Goal: Check status

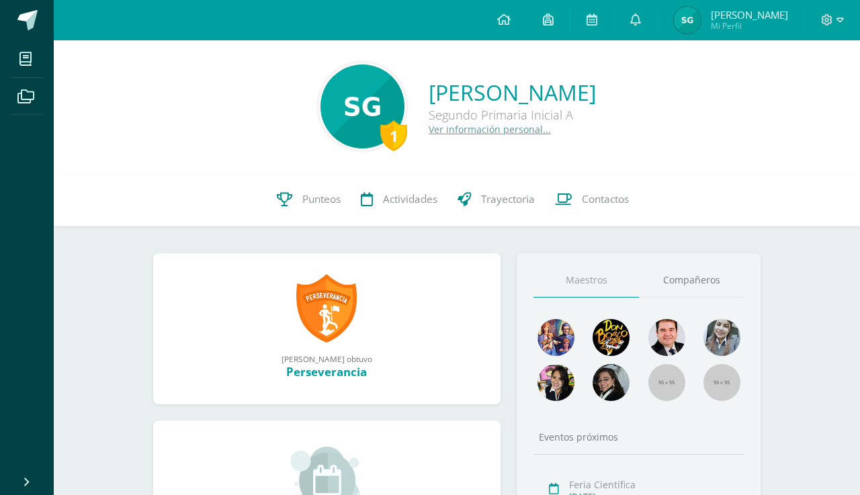
click at [688, 17] on img at bounding box center [687, 20] width 27 height 27
click at [327, 204] on span "Punteos" at bounding box center [321, 199] width 38 height 14
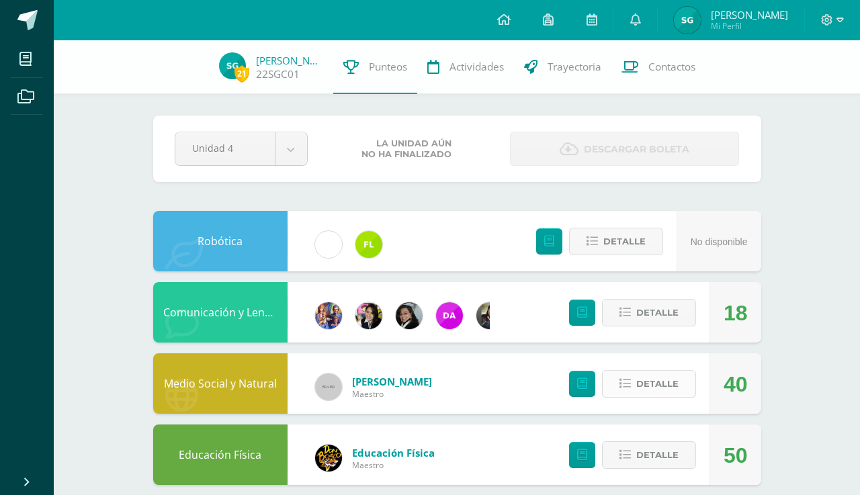
click at [654, 377] on span "Detalle" at bounding box center [657, 383] width 42 height 25
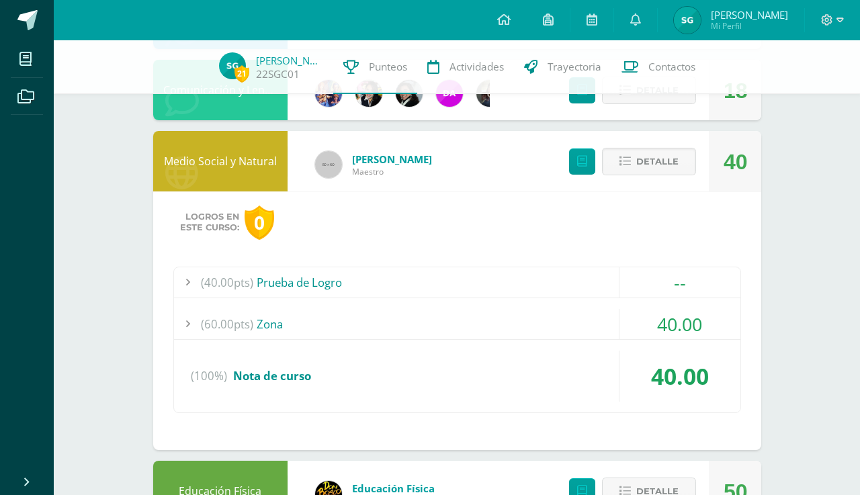
scroll to position [246, 0]
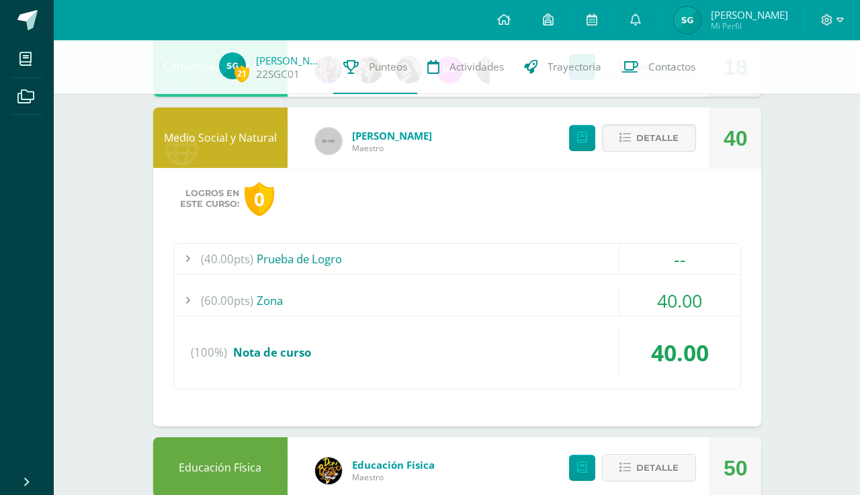
click at [277, 303] on div "(60.00pts) Zona" at bounding box center [457, 300] width 566 height 30
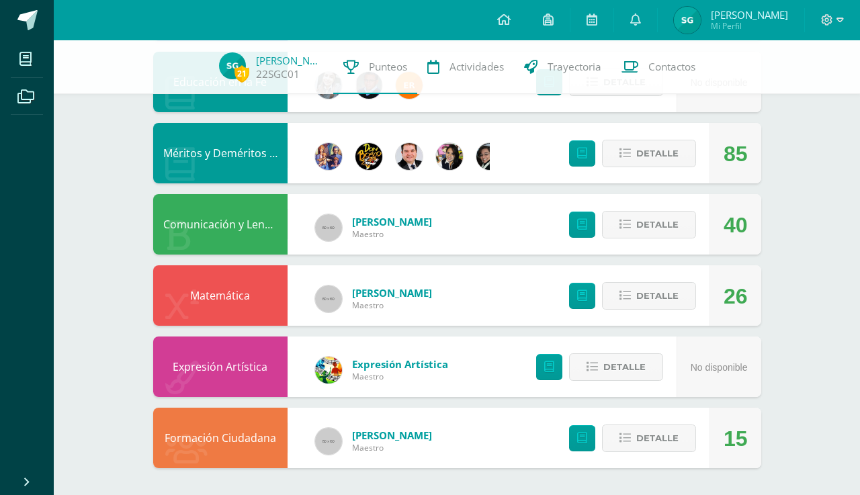
scroll to position [974, 0]
click at [655, 445] on span "Detalle" at bounding box center [657, 438] width 42 height 25
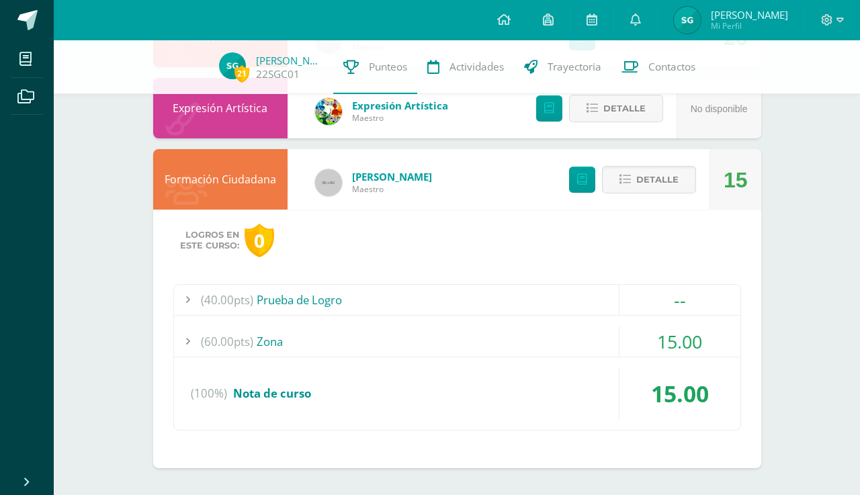
scroll to position [1233, 0]
click at [271, 332] on div "(60.00pts) Zona" at bounding box center [457, 341] width 566 height 30
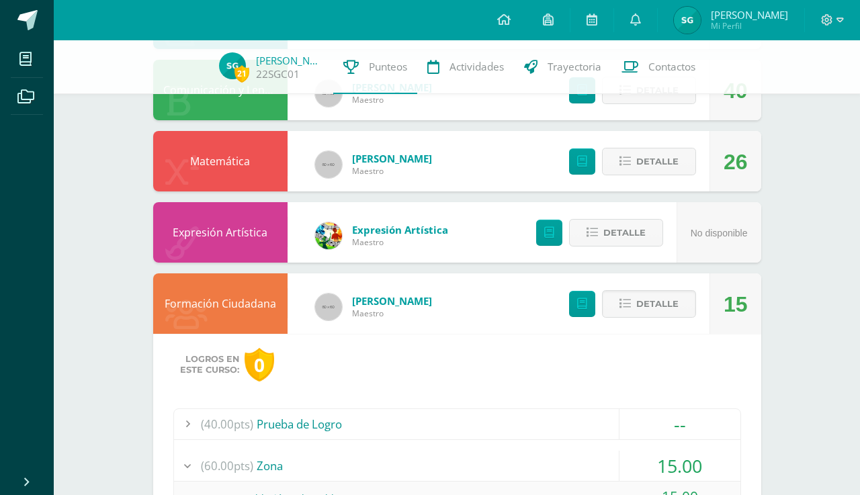
scroll to position [977, 0]
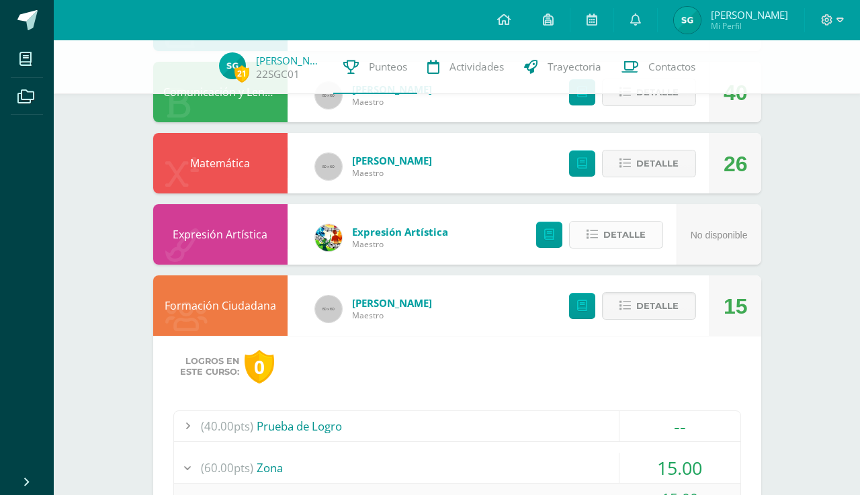
click at [594, 241] on button "Detalle" at bounding box center [616, 235] width 94 height 28
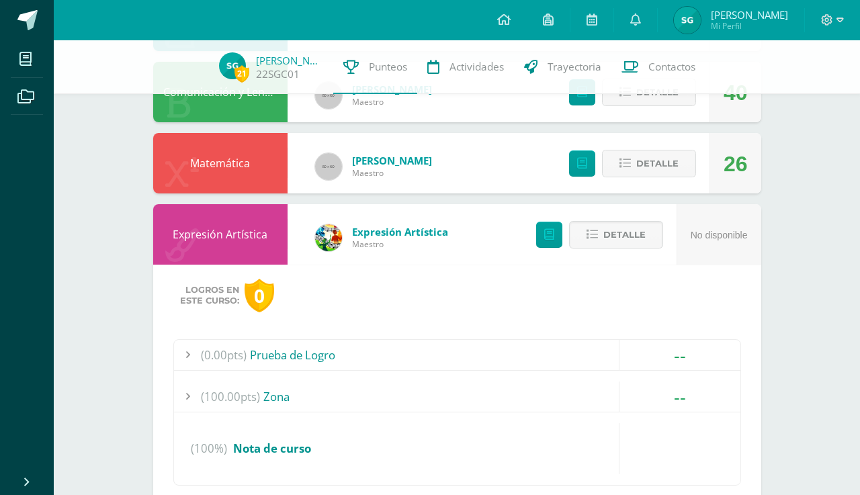
click at [281, 396] on div "(100.00pts) Zona" at bounding box center [457, 397] width 566 height 30
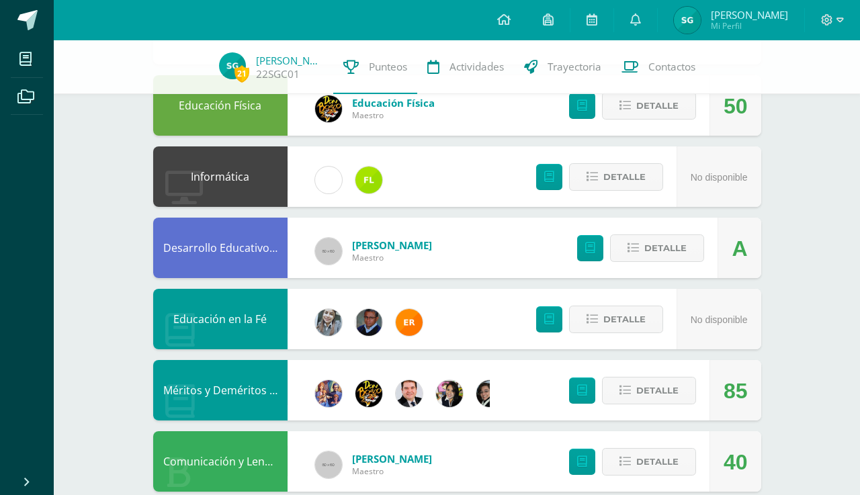
scroll to position [607, 0]
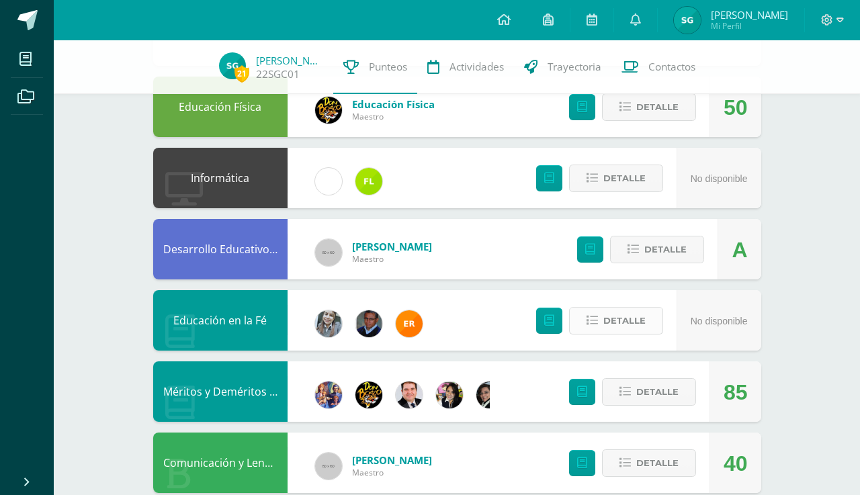
click at [611, 327] on span "Detalle" at bounding box center [624, 320] width 42 height 25
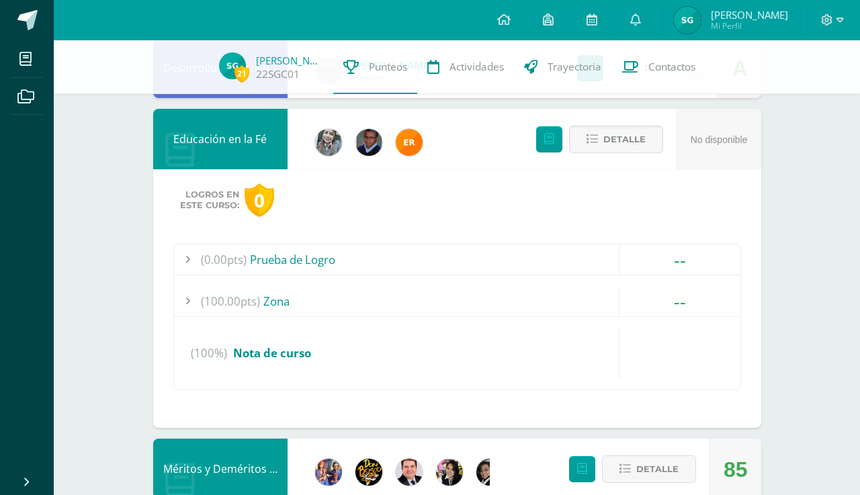
scroll to position [795, 0]
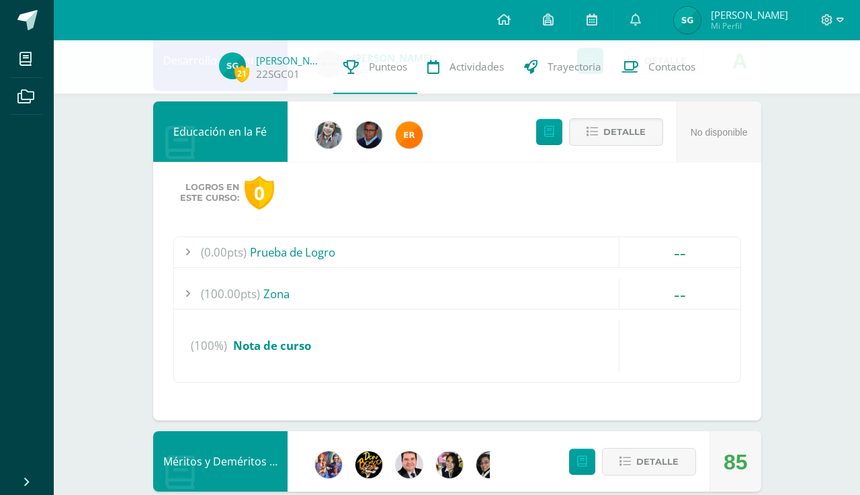
click at [240, 299] on span "(100.00pts)" at bounding box center [230, 294] width 59 height 30
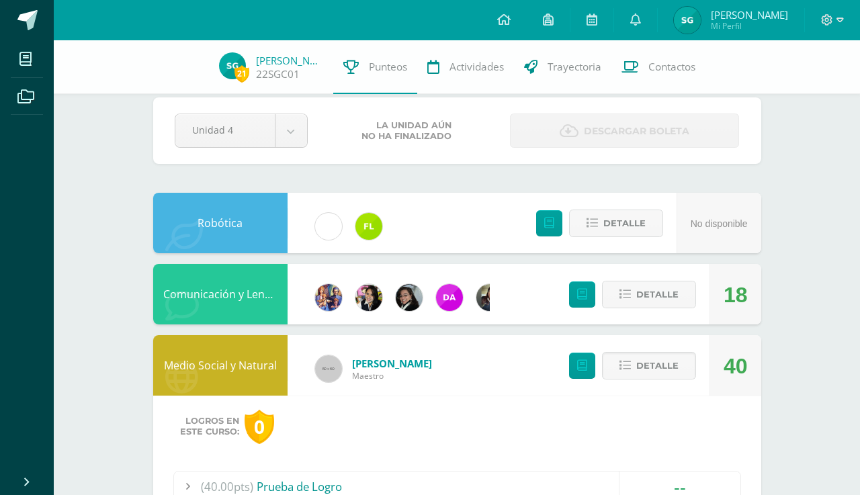
scroll to position [14, 0]
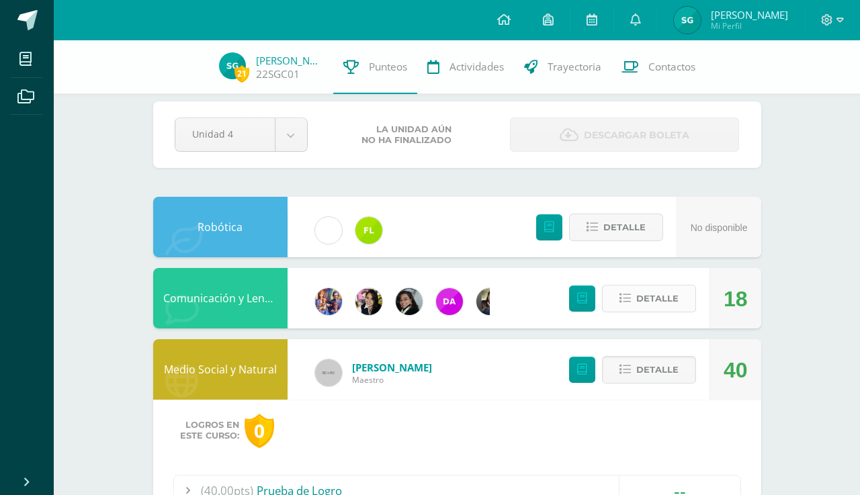
click at [630, 302] on icon at bounding box center [624, 298] width 11 height 11
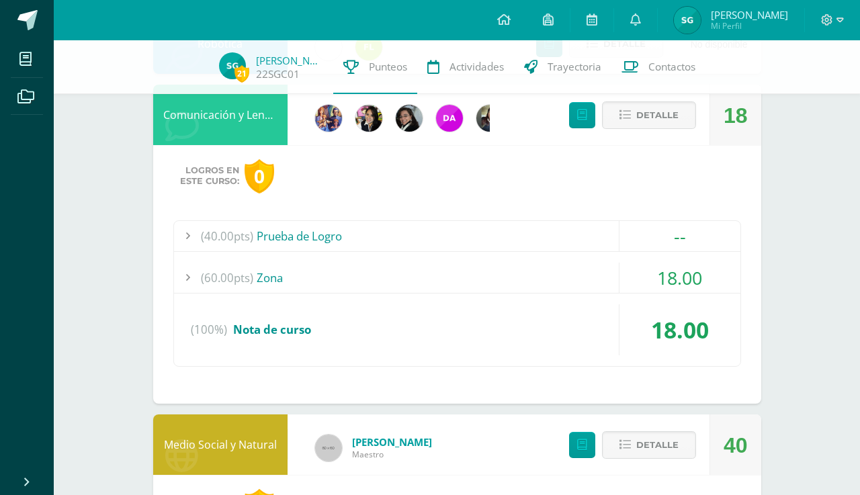
scroll to position [208, 0]
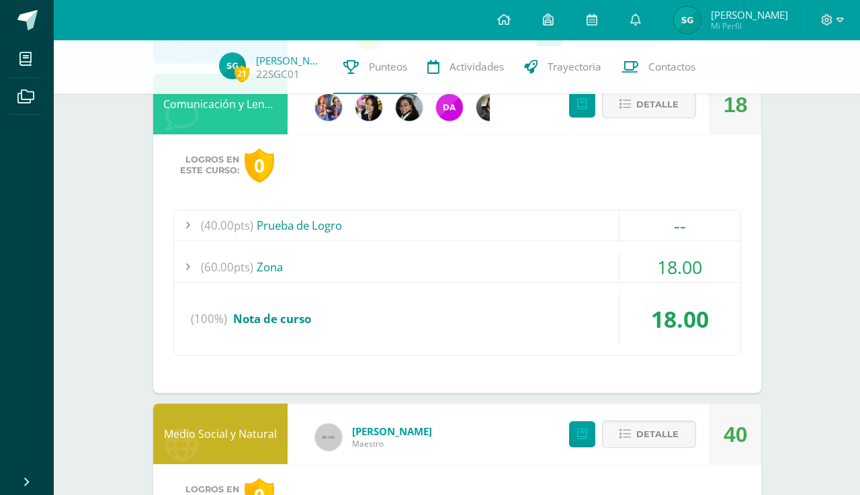
click at [275, 263] on div "(60.00pts) Zona" at bounding box center [457, 267] width 566 height 30
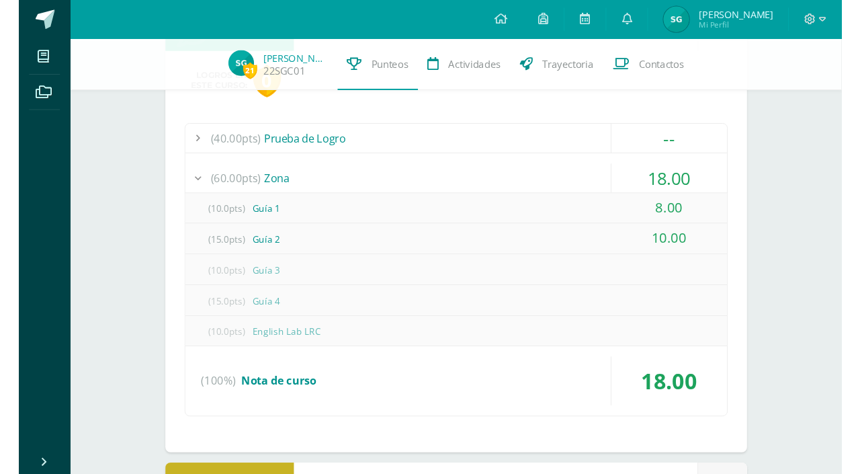
scroll to position [286, 0]
